Goal: Task Accomplishment & Management: Use online tool/utility

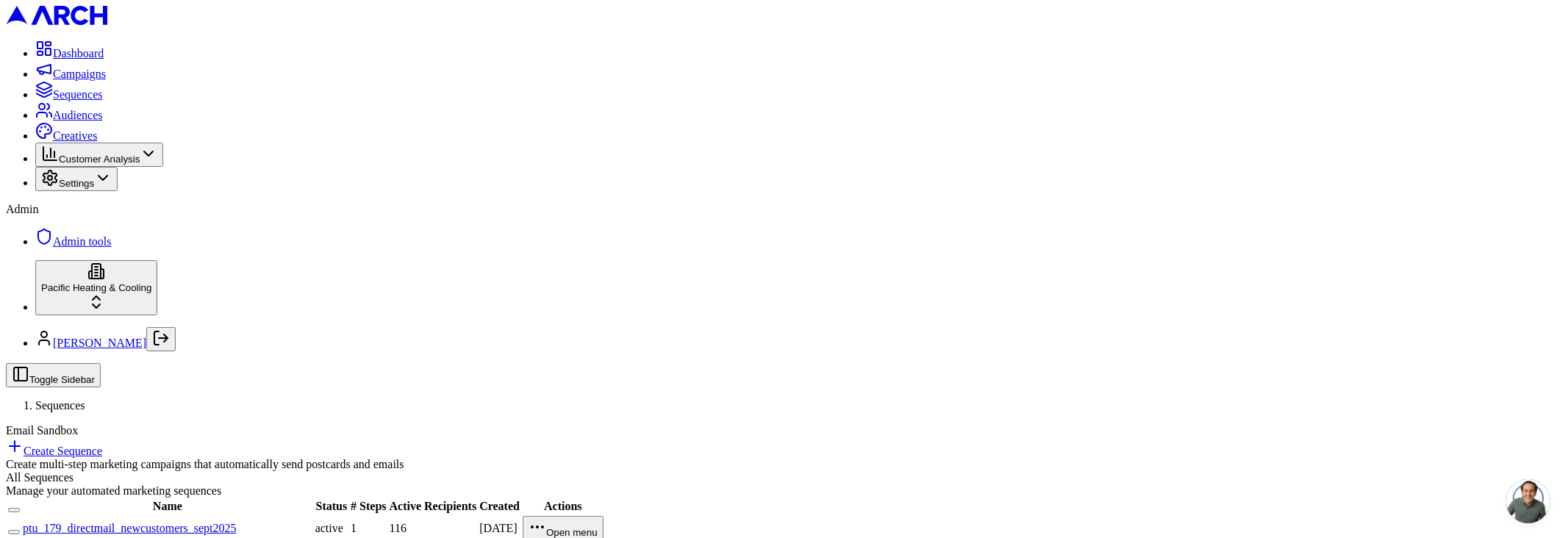
click at [313, 515] on td "ptu_179_directmail_newcustomers_sept2025" at bounding box center [168, 528] width 291 height 26
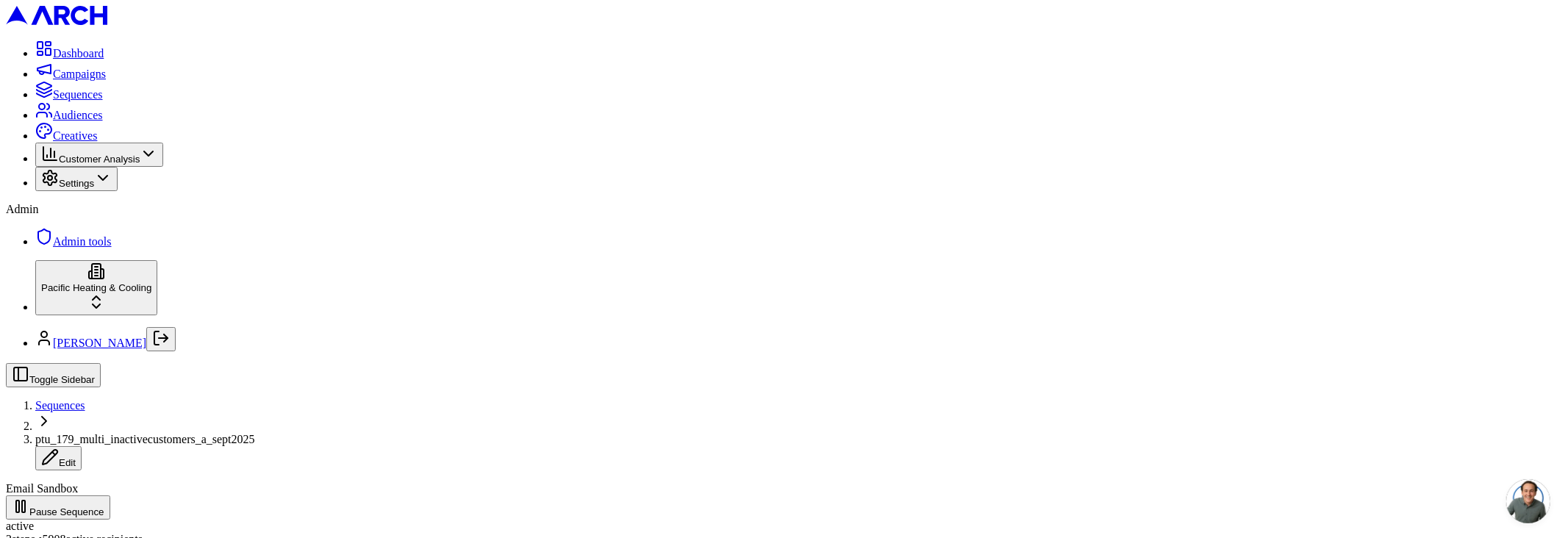
scroll to position [79, 0]
